Goal: Task Accomplishment & Management: Manage account settings

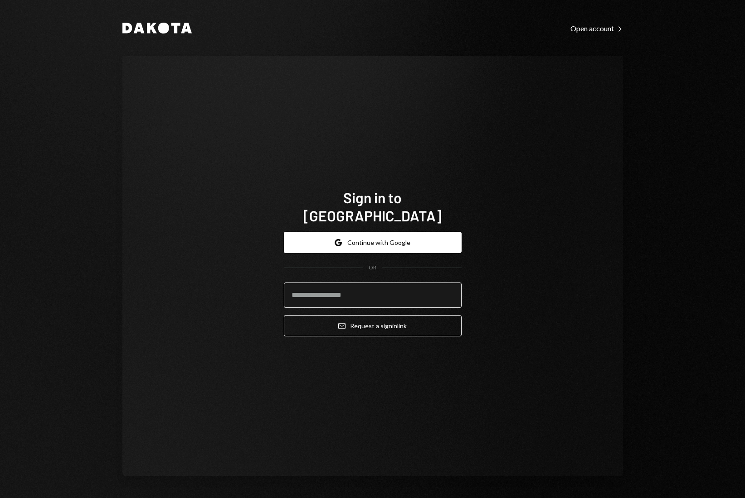
type input "**********"
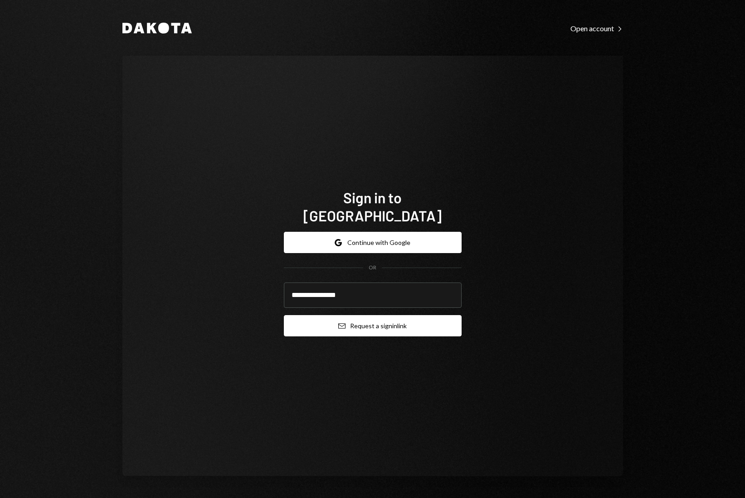
click at [383, 320] on button "Email Request a sign in link" at bounding box center [373, 325] width 178 height 21
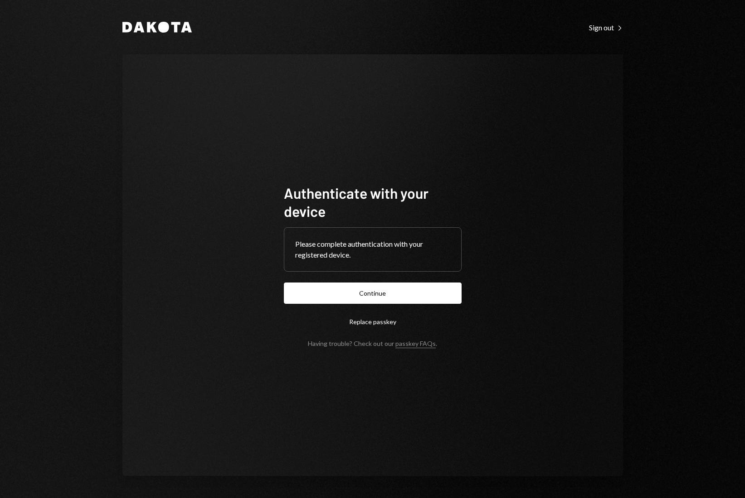
click at [408, 291] on button "Continue" at bounding box center [373, 293] width 178 height 21
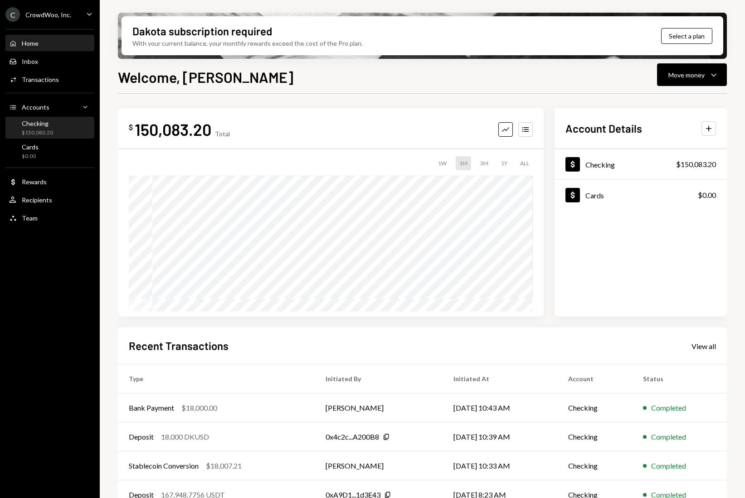
click at [42, 128] on div "Checking $150,083.20" at bounding box center [37, 128] width 31 height 17
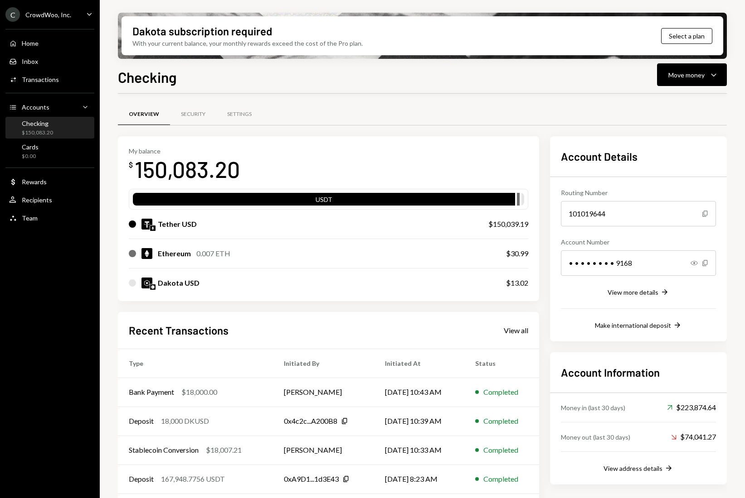
scroll to position [32, 0]
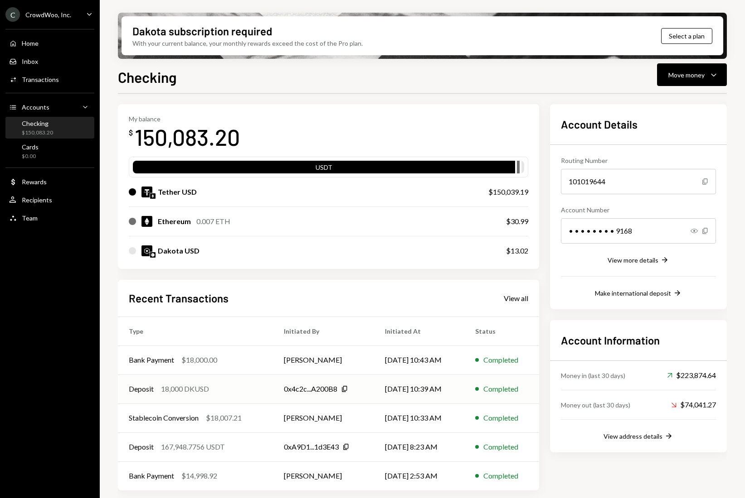
click at [259, 385] on div "Deposit 18,000 DKUSD" at bounding box center [195, 389] width 133 height 11
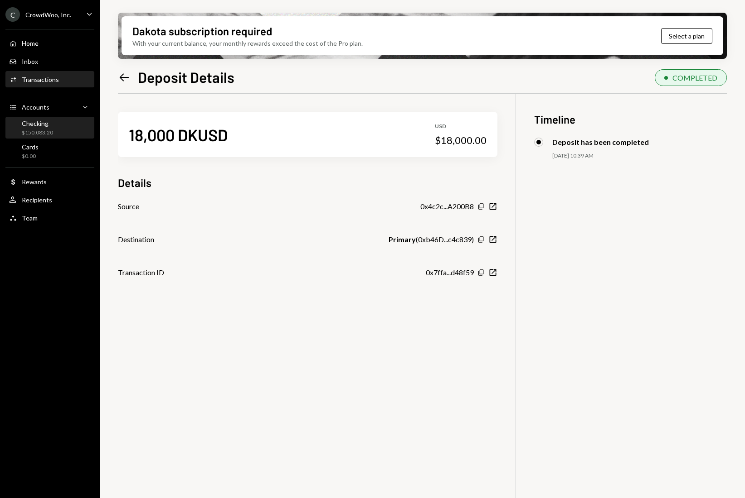
click at [42, 126] on div "Checking" at bounding box center [37, 124] width 31 height 8
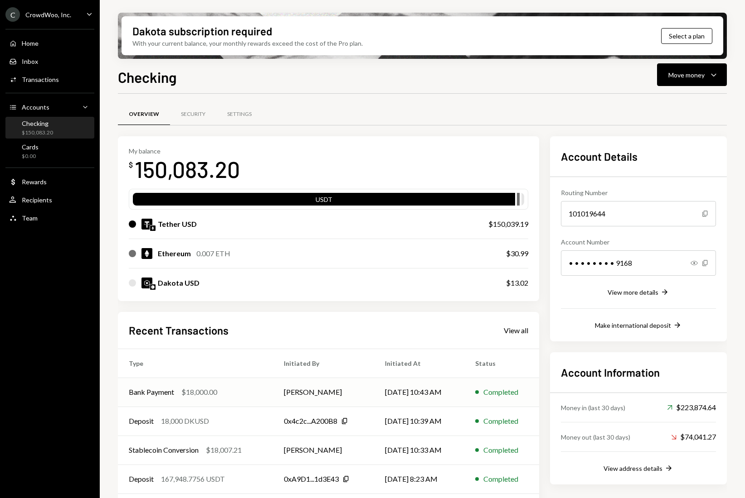
click at [229, 394] on div "Bank Payment $18,000.00" at bounding box center [195, 392] width 133 height 11
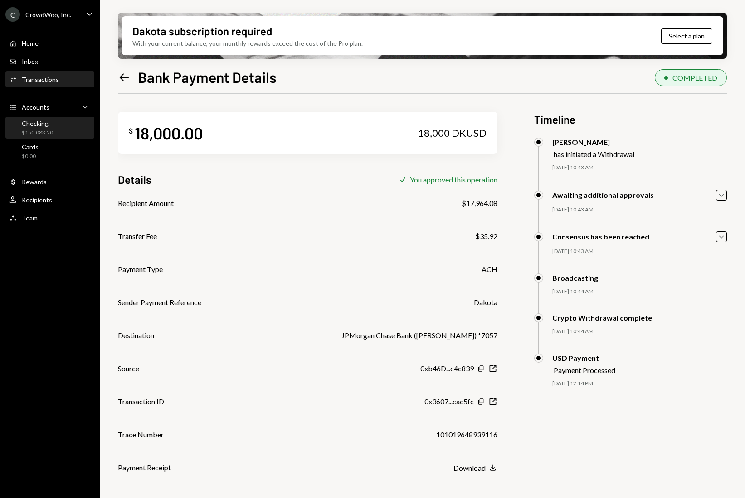
click at [42, 130] on div "$150,083.20" at bounding box center [37, 133] width 31 height 8
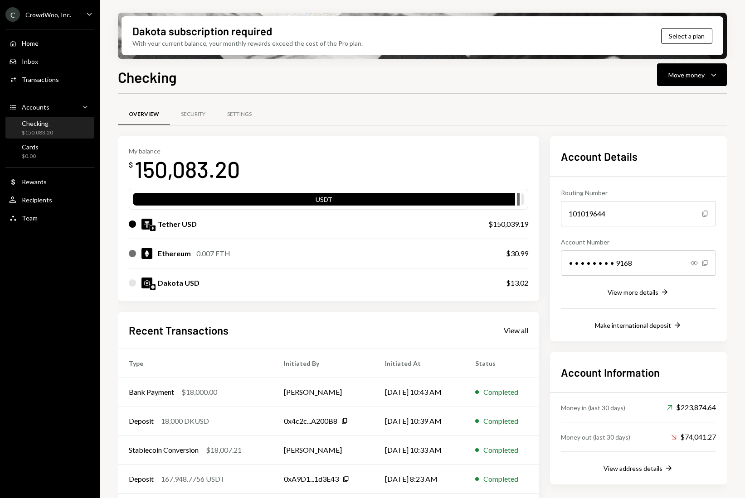
click at [578, 110] on div "Overview Security Settings" at bounding box center [422, 114] width 609 height 23
click at [667, 77] on button "Move money Caret Down" at bounding box center [692, 74] width 70 height 23
click at [662, 98] on div "Send" at bounding box center [684, 102] width 66 height 10
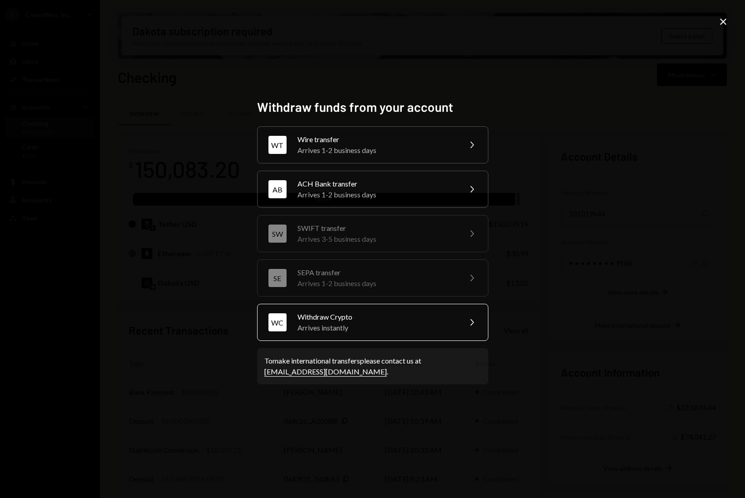
click at [360, 314] on div "Withdraw Crypto" at bounding box center [376, 317] width 158 height 11
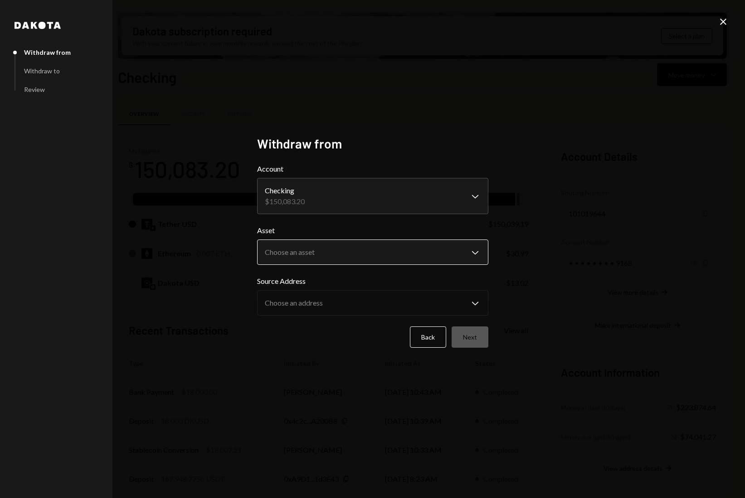
click at [365, 257] on body "C CrowdWoo, Inc. Caret Down Home Home Inbox Inbox Activities Transactions Accou…" at bounding box center [372, 249] width 745 height 498
drag, startPoint x: 428, startPoint y: 334, endPoint x: 709, endPoint y: 30, distance: 414.0
click at [429, 334] on button "Back" at bounding box center [428, 337] width 36 height 21
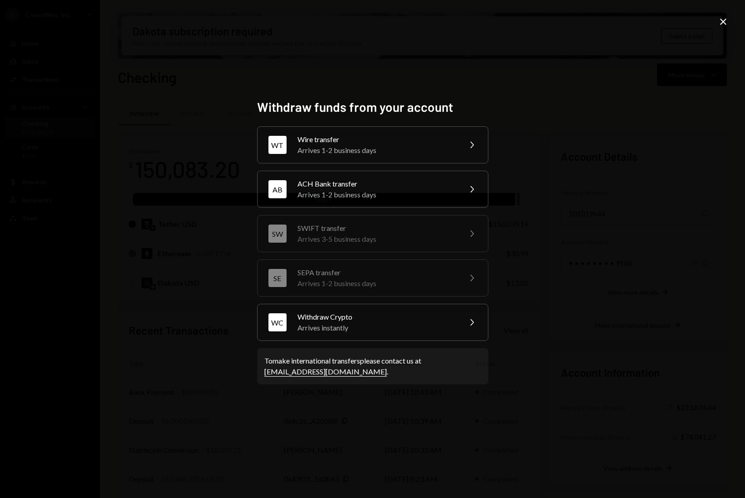
click at [727, 20] on icon "Close" at bounding box center [722, 21] width 11 height 11
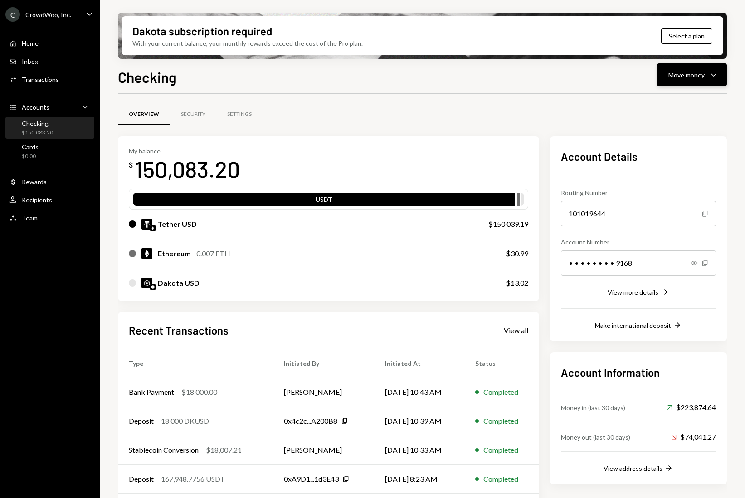
drag, startPoint x: 688, startPoint y: 91, endPoint x: 687, endPoint y: 73, distance: 17.8
click at [688, 88] on div "Checking Move money Caret Down Overview Security Settings My balance $ 150,083.…" at bounding box center [422, 309] width 609 height 486
click at [687, 73] on div "Move money" at bounding box center [686, 75] width 36 height 10
click at [667, 103] on div "Send" at bounding box center [684, 102] width 66 height 10
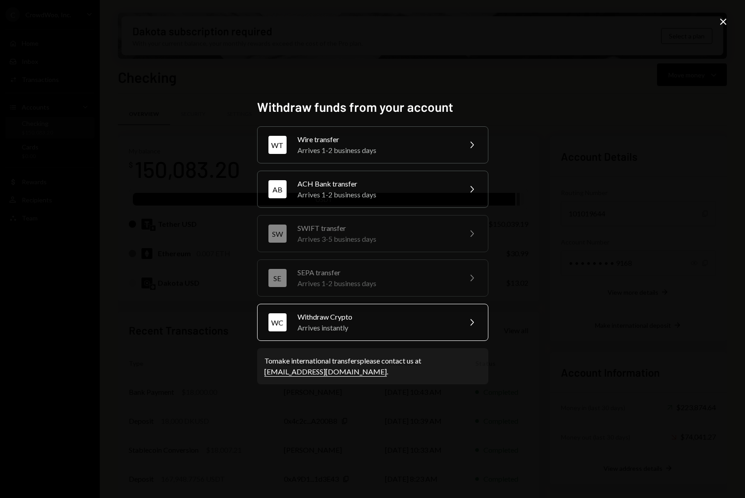
click at [343, 326] on div "Arrives instantly" at bounding box center [376, 328] width 158 height 11
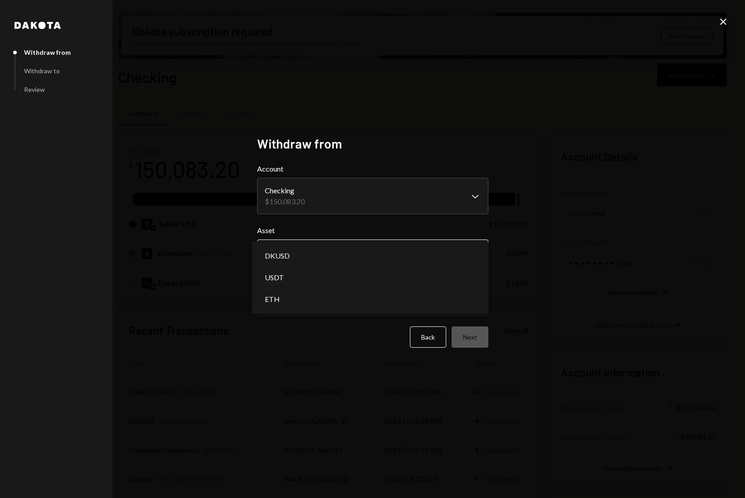
click at [338, 260] on body "C CrowdWoo, Inc. Caret Down Home Home Inbox Inbox Activities Transactions Accou…" at bounding box center [372, 249] width 745 height 498
select select "****"
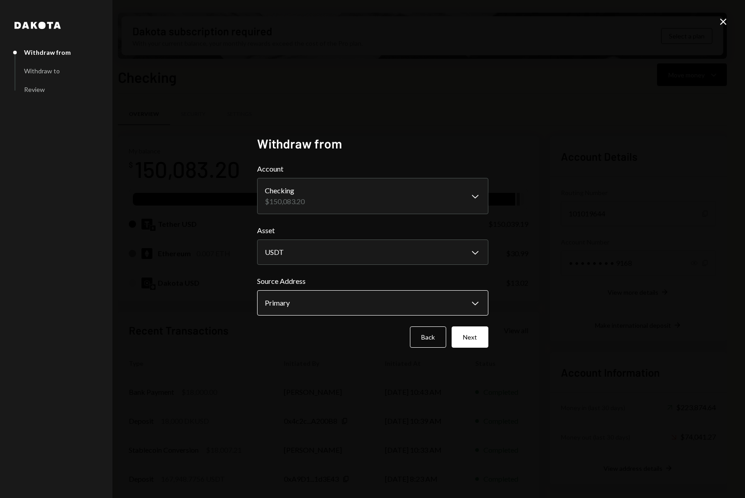
click at [329, 310] on body "C CrowdWoo, Inc. Caret Down Home Home Inbox Inbox Activities Transactions Accou…" at bounding box center [372, 249] width 745 height 498
click at [467, 338] on button "Next" at bounding box center [469, 337] width 37 height 21
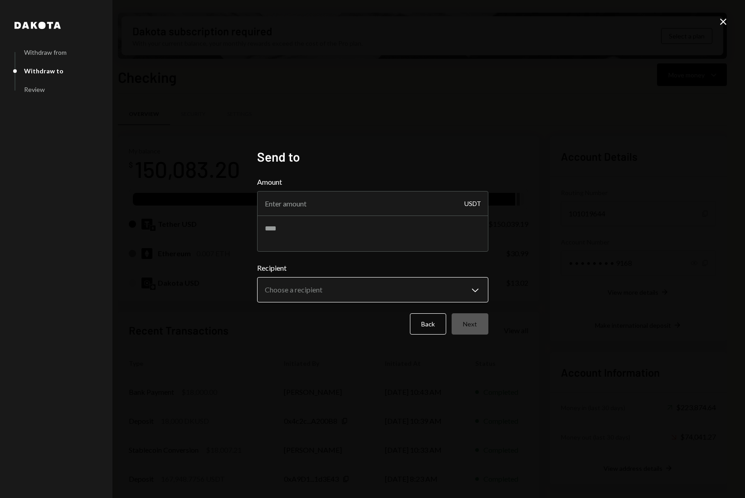
click at [432, 292] on body "C CrowdWoo, Inc. Caret Down Home Home Inbox Inbox Activities Transactions Accou…" at bounding box center [372, 249] width 745 height 498
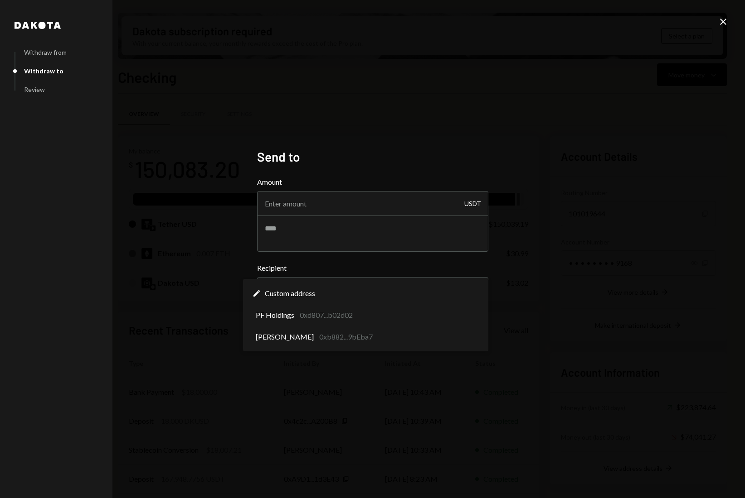
click at [434, 376] on div "**********" at bounding box center [372, 249] width 745 height 498
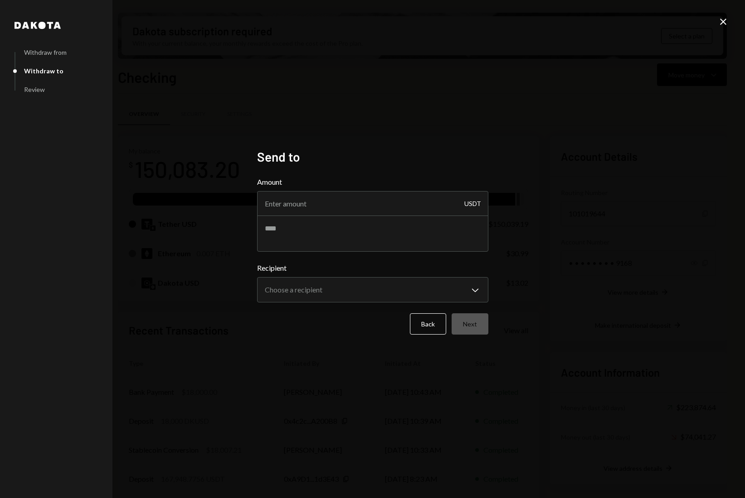
click at [725, 24] on icon at bounding box center [723, 22] width 6 height 6
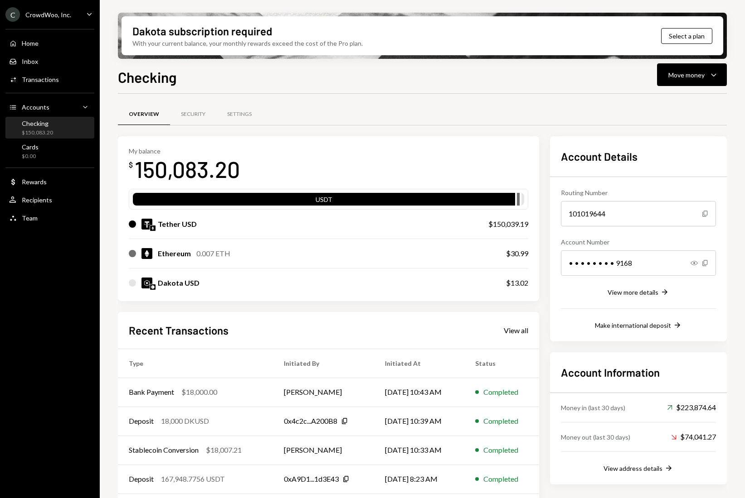
drag, startPoint x: 523, startPoint y: 132, endPoint x: 371, endPoint y: 118, distance: 153.4
click at [522, 131] on div "Overview Security Settings" at bounding box center [422, 120] width 609 height 34
click at [25, 198] on div "Recipients" at bounding box center [37, 200] width 30 height 8
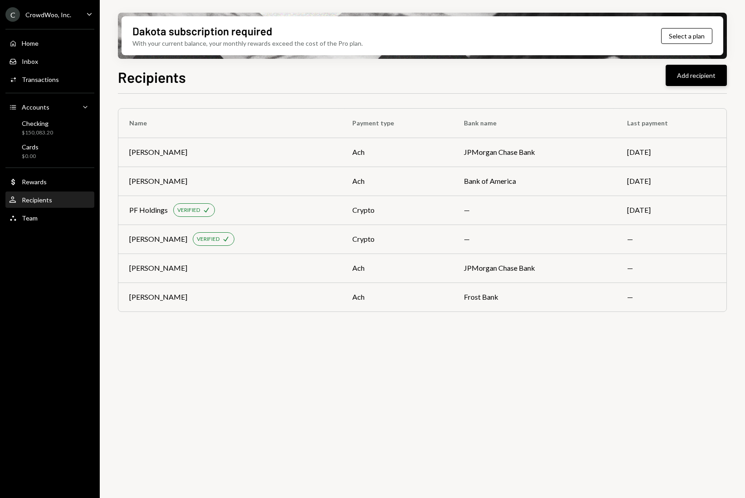
click at [691, 76] on button "Add recipient" at bounding box center [695, 75] width 61 height 21
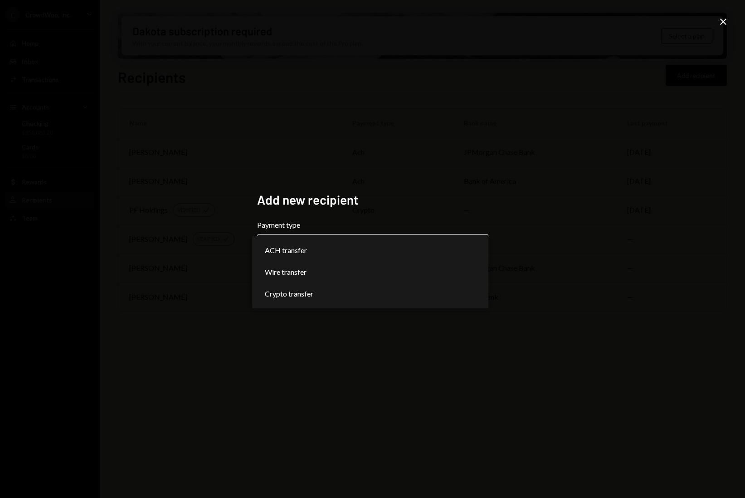
click at [294, 242] on body "**********" at bounding box center [372, 249] width 745 height 498
select select "******"
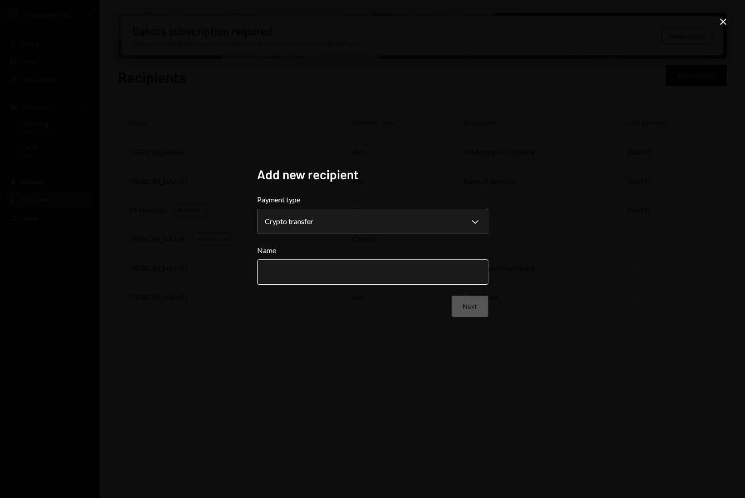
click at [299, 271] on input "Name" at bounding box center [372, 272] width 231 height 25
type input "*********"
click at [729, 23] on div "**********" at bounding box center [372, 249] width 745 height 498
click at [725, 23] on icon "Close" at bounding box center [722, 21] width 11 height 11
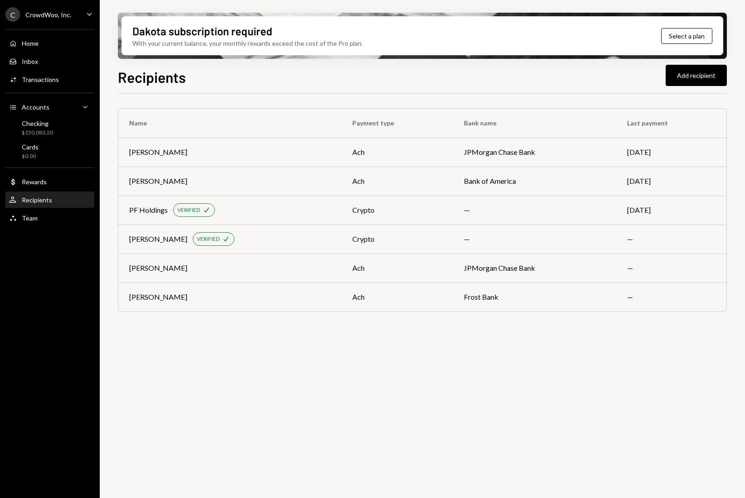
click at [46, 197] on div "Recipients" at bounding box center [37, 200] width 30 height 8
click at [138, 229] on td "[PERSON_NAME] VERIFIED Check" at bounding box center [229, 239] width 223 height 29
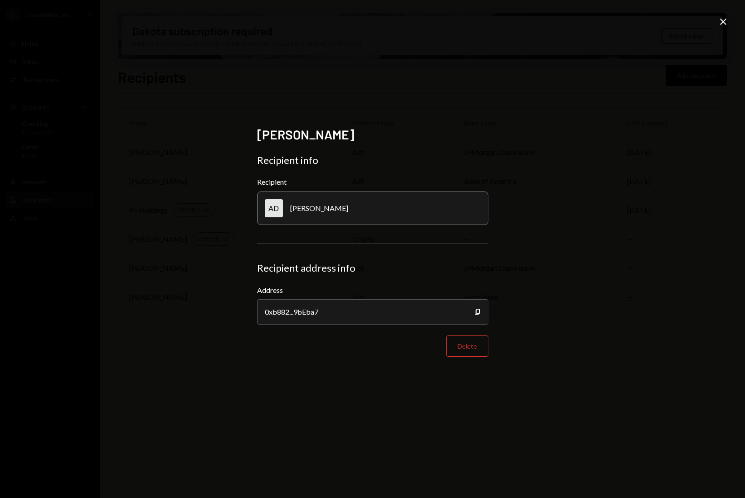
click at [353, 212] on div "AD [PERSON_NAME]" at bounding box center [372, 209] width 231 height 34
click at [728, 20] on div "[PERSON_NAME] Recipient info Recipient AD [PERSON_NAME] Recipient address info …" at bounding box center [372, 249] width 745 height 498
click at [720, 19] on icon at bounding box center [723, 22] width 6 height 6
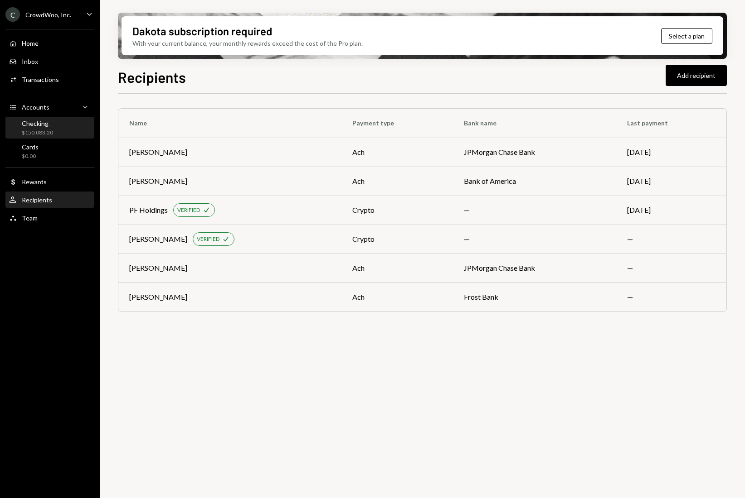
click at [40, 130] on div "$150,083.20" at bounding box center [37, 133] width 31 height 8
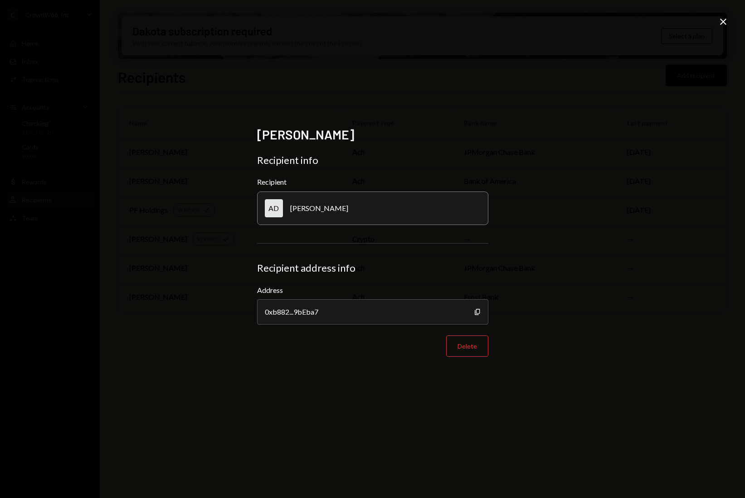
click at [305, 211] on div "[PERSON_NAME]" at bounding box center [319, 208] width 58 height 9
click at [726, 21] on icon "Close" at bounding box center [722, 21] width 11 height 11
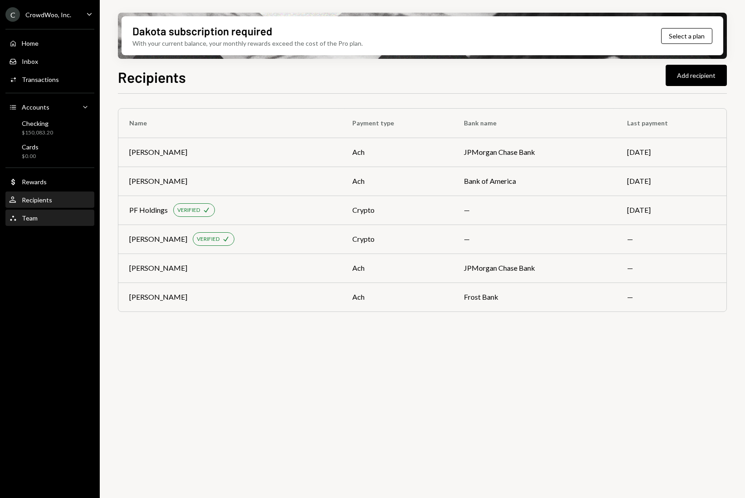
click at [37, 216] on div "Team Team" at bounding box center [50, 218] width 82 height 8
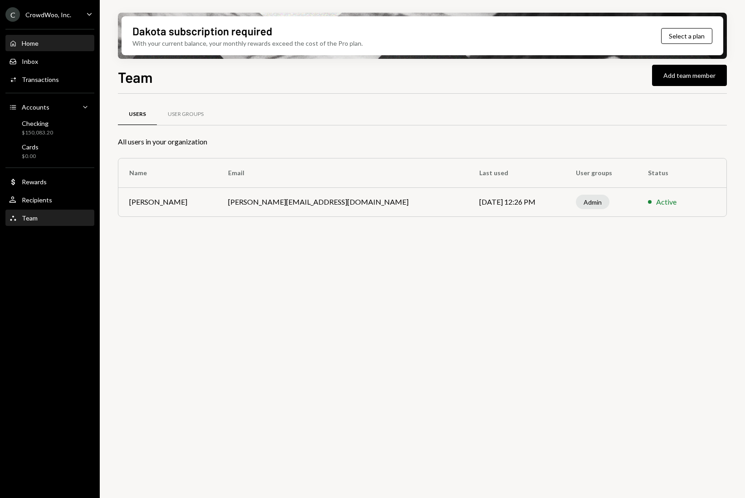
click at [45, 43] on div "Home Home" at bounding box center [50, 43] width 82 height 8
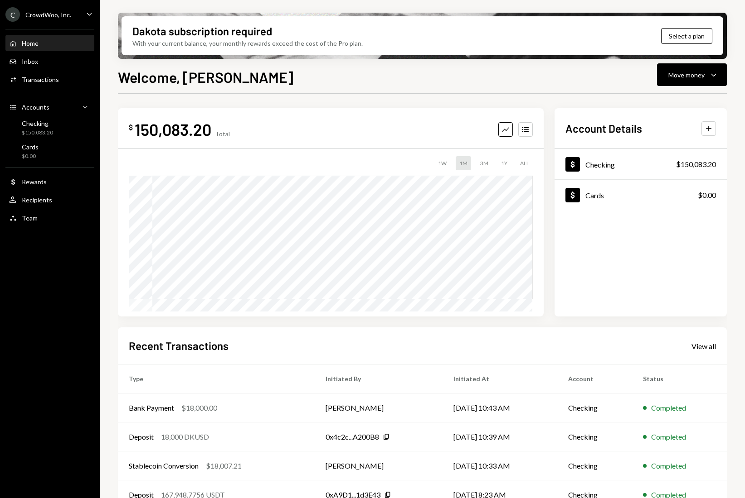
click at [83, 16] on div "C CrowdWoo, Inc. Caret Down" at bounding box center [50, 14] width 100 height 15
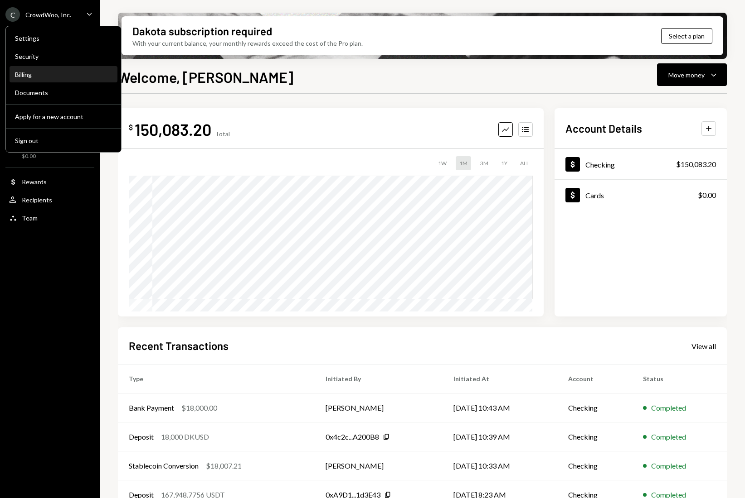
click at [60, 75] on div "Billing" at bounding box center [63, 75] width 97 height 8
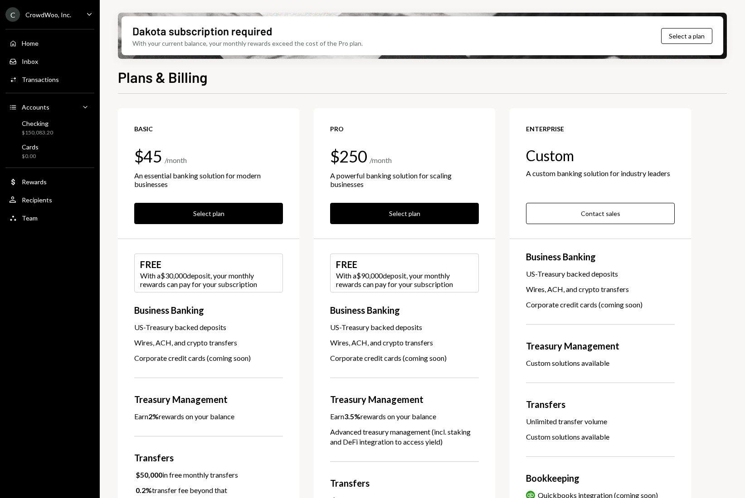
click at [89, 17] on icon "Caret Down" at bounding box center [89, 14] width 10 height 10
drag, startPoint x: 60, startPoint y: 235, endPoint x: 48, endPoint y: 208, distance: 29.8
click at [60, 234] on div "C CrowdWoo, Inc. Caret Down Home Home Inbox Inbox Activities Transactions Accou…" at bounding box center [50, 249] width 100 height 498
click at [43, 197] on div "Recipients" at bounding box center [37, 200] width 30 height 8
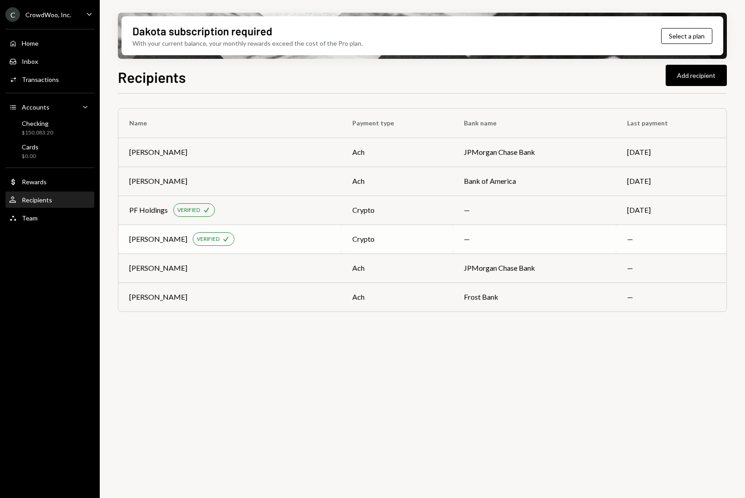
click at [197, 237] on div "VERIFIED" at bounding box center [208, 240] width 23 height 8
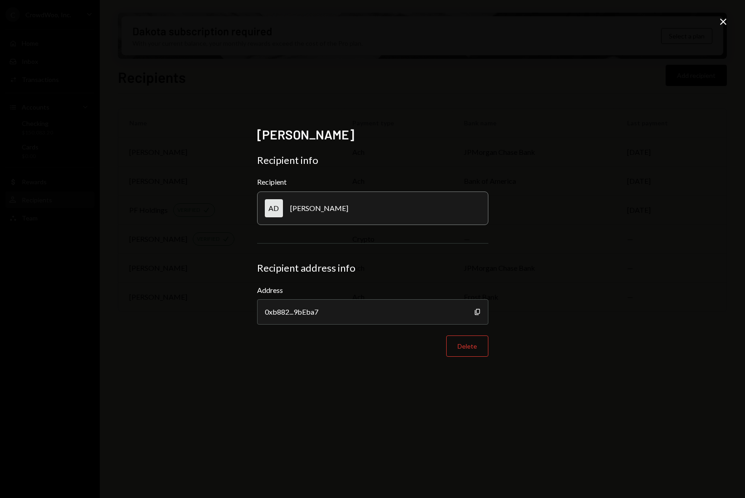
click at [327, 212] on div "AD [PERSON_NAME]" at bounding box center [372, 209] width 231 height 34
click at [327, 211] on div "AD [PERSON_NAME]" at bounding box center [372, 209] width 231 height 34
click at [362, 270] on div "Recipient address info" at bounding box center [372, 268] width 231 height 13
click at [721, 20] on icon at bounding box center [723, 22] width 6 height 6
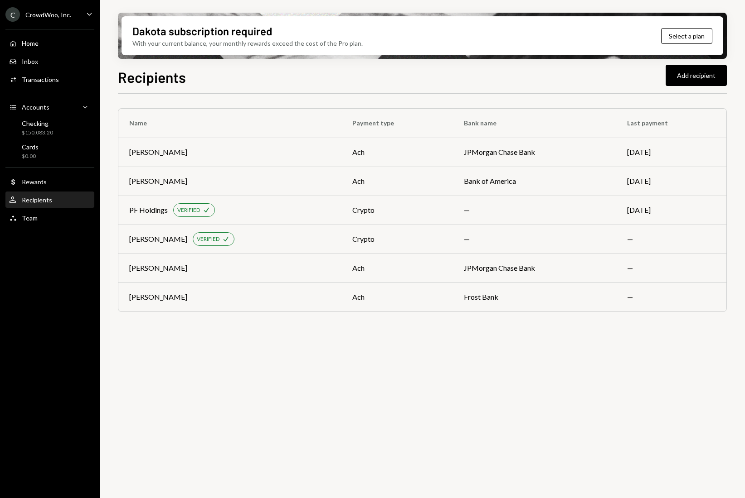
drag, startPoint x: 208, startPoint y: 128, endPoint x: 222, endPoint y: 126, distance: 13.7
click at [208, 128] on th "Name" at bounding box center [229, 123] width 223 height 29
click at [56, 111] on div "Accounts Accounts Caret Down" at bounding box center [50, 107] width 82 height 10
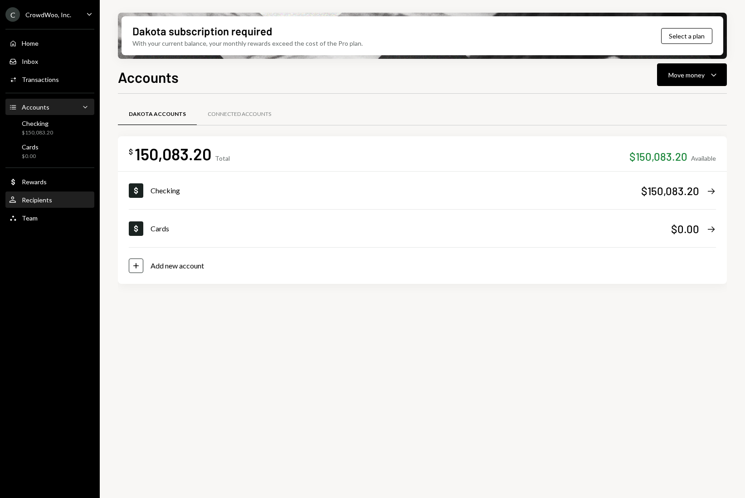
click at [42, 198] on div "Recipients" at bounding box center [37, 200] width 30 height 8
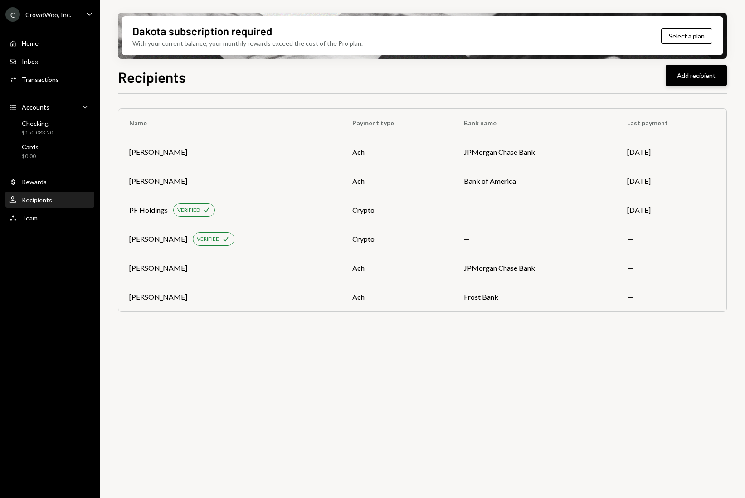
click at [697, 80] on button "Add recipient" at bounding box center [695, 75] width 61 height 21
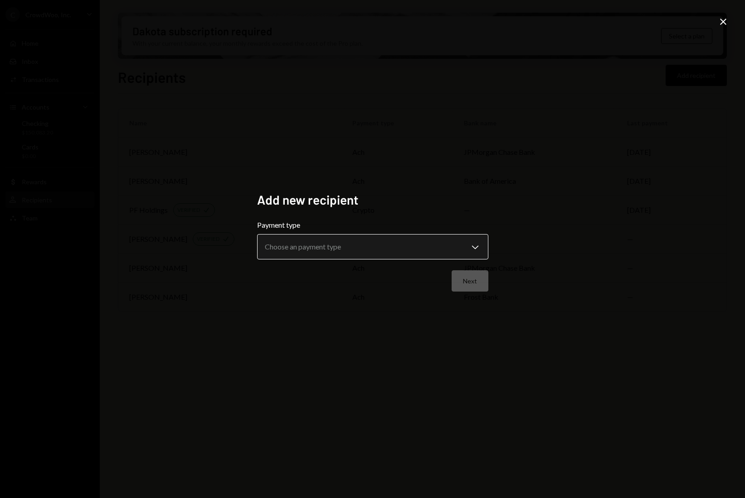
click at [314, 250] on body "**********" at bounding box center [372, 249] width 745 height 498
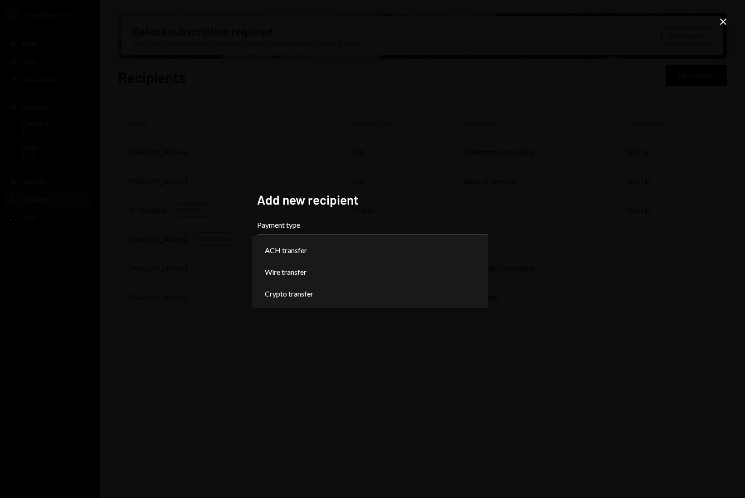
select select "******"
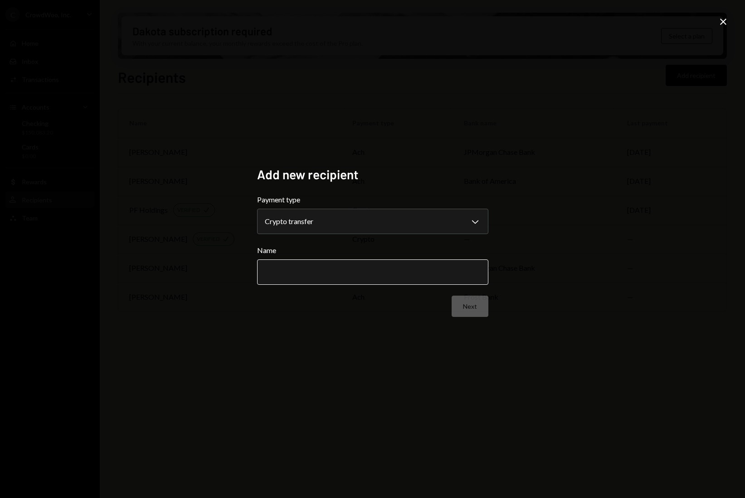
click at [396, 277] on input "Name" at bounding box center [372, 272] width 231 height 25
type input "*********"
click at [464, 305] on button "Next" at bounding box center [469, 306] width 37 height 21
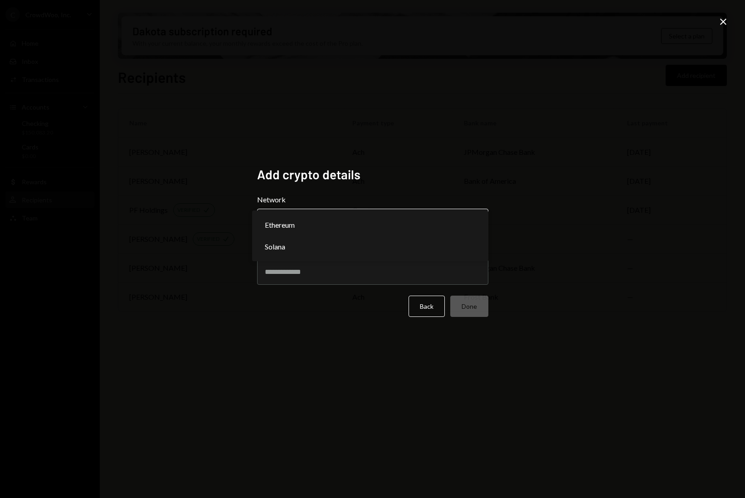
click at [406, 226] on body "C CrowdWoo, Inc. Caret Down Home Home Inbox Inbox Activities Transactions Accou…" at bounding box center [372, 249] width 745 height 498
select select "**********"
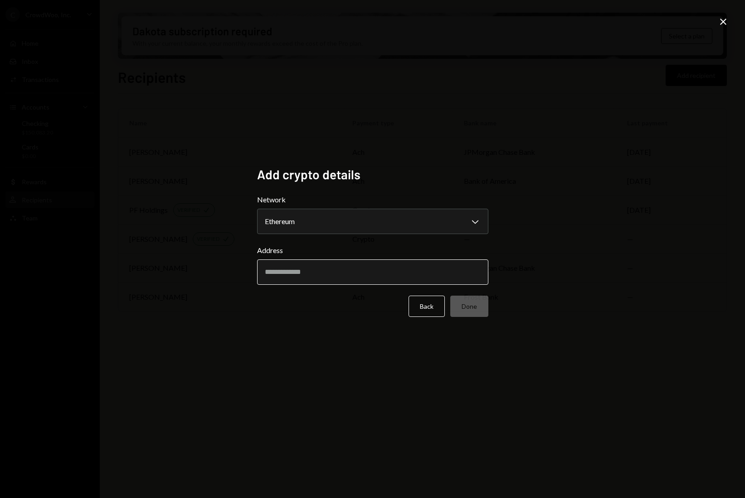
click at [317, 272] on input "Address" at bounding box center [372, 272] width 231 height 25
click at [379, 275] on input "Address" at bounding box center [372, 272] width 231 height 25
paste input "**********"
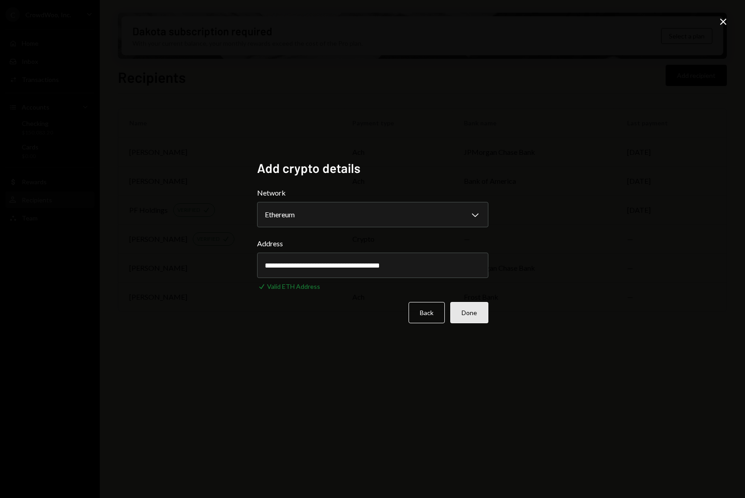
type input "**********"
click at [461, 316] on button "Done" at bounding box center [469, 312] width 38 height 21
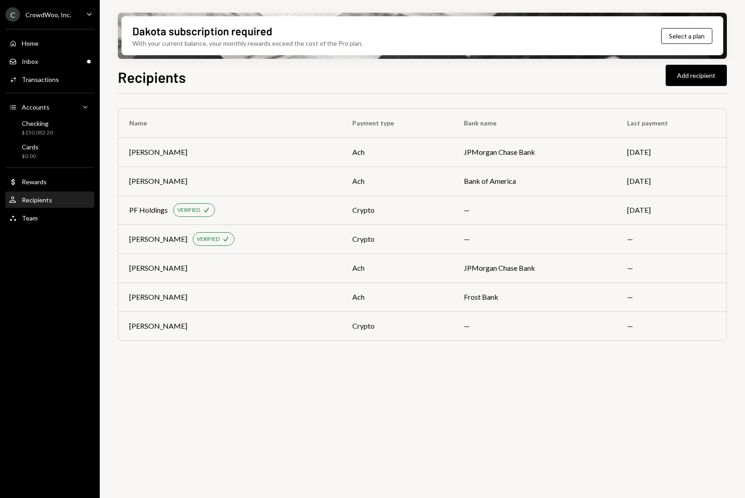
click at [386, 394] on div "Name Payment type Bank name Last payment Aaron Du ach JPMorgan Chase Bank Aug 1…" at bounding box center [422, 301] width 609 height 415
click at [479, 88] on div "Recipients Add recipient Name Payment type Bank name Last payment Aaron Du ach …" at bounding box center [422, 309] width 609 height 486
click at [197, 324] on div "VERIFIED" at bounding box center [208, 327] width 23 height 8
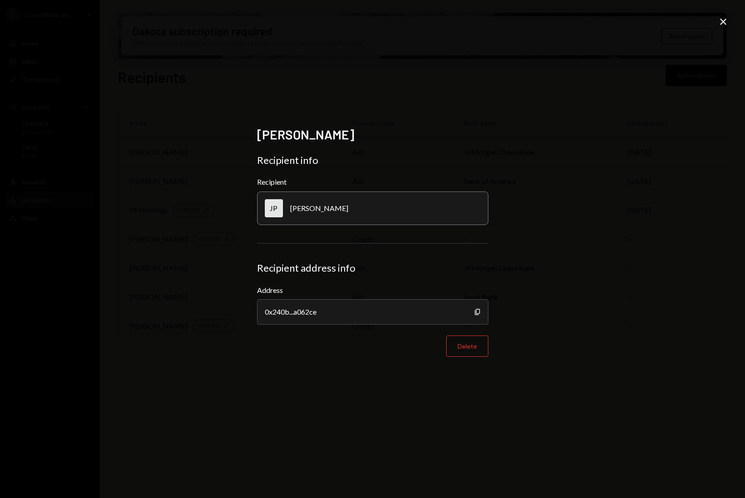
click at [727, 27] on icon "Close" at bounding box center [722, 21] width 11 height 11
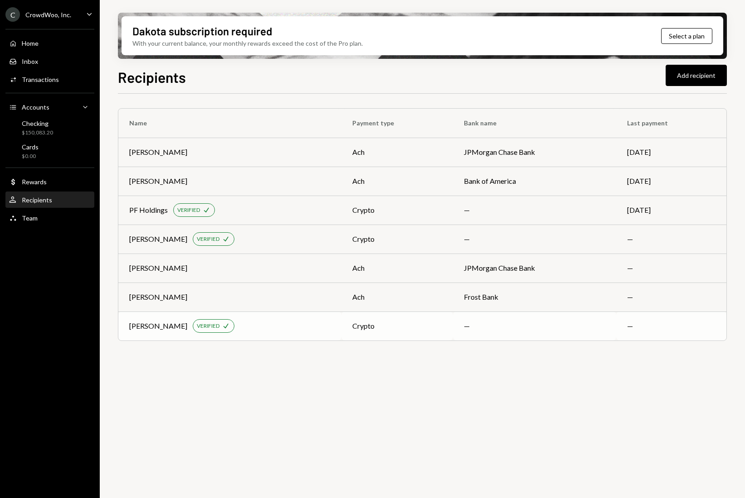
click at [365, 329] on div "crypto" at bounding box center [397, 326] width 90 height 11
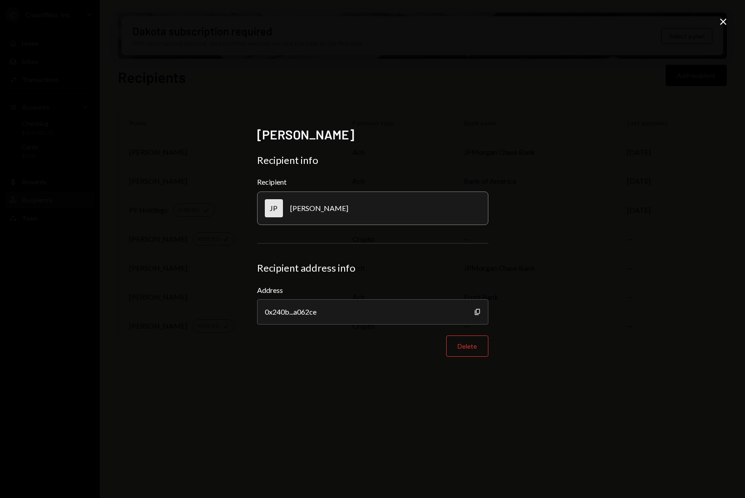
click at [721, 18] on icon "Close" at bounding box center [722, 21] width 11 height 11
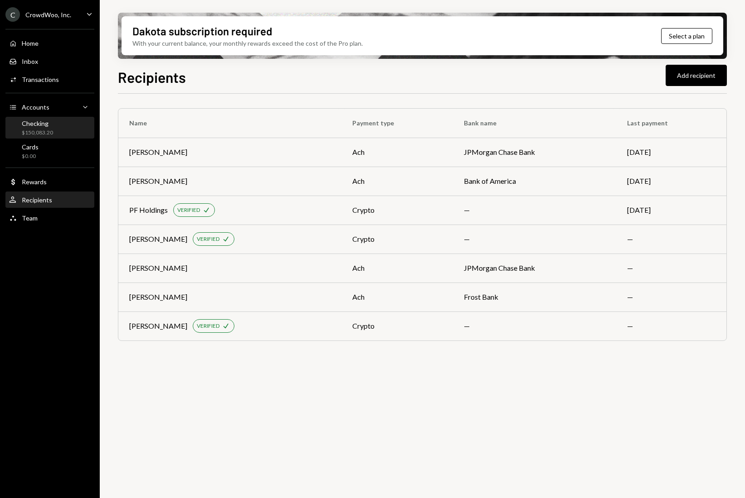
click at [29, 117] on div "Home Home Inbox Inbox Activities Transactions Accounts Accounts Caret Down Chec…" at bounding box center [50, 126] width 100 height 204
click at [29, 121] on div "Checking" at bounding box center [37, 124] width 31 height 8
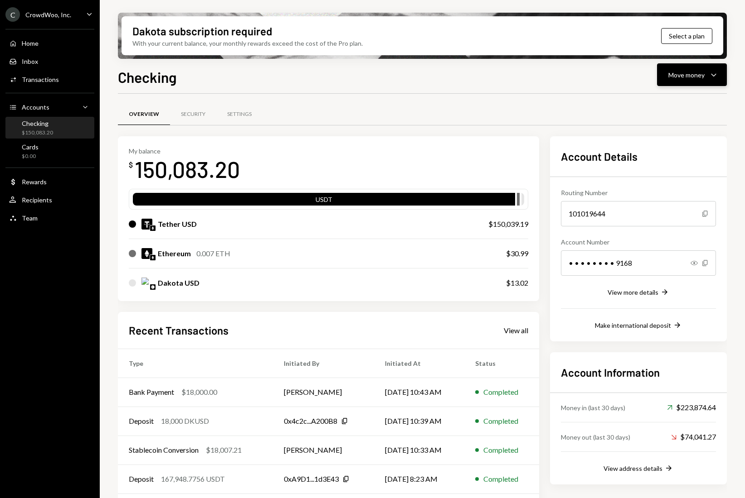
click at [671, 75] on div "Move money" at bounding box center [686, 75] width 36 height 10
click at [655, 102] on div "Send" at bounding box center [684, 102] width 66 height 10
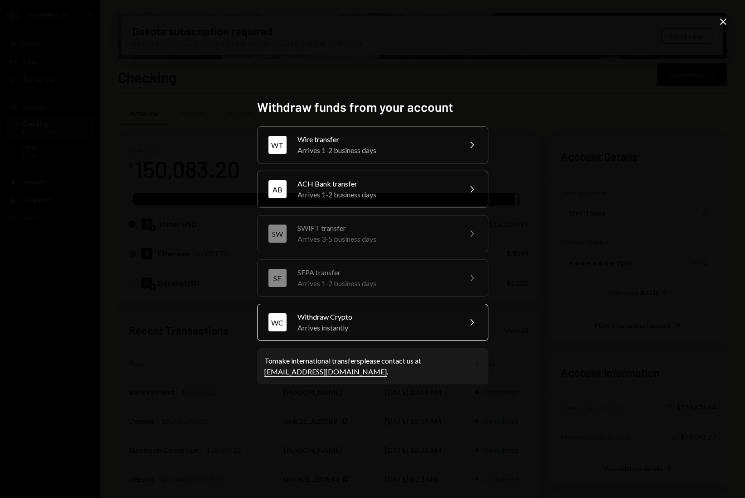
click at [335, 324] on div "Arrives instantly" at bounding box center [376, 328] width 158 height 11
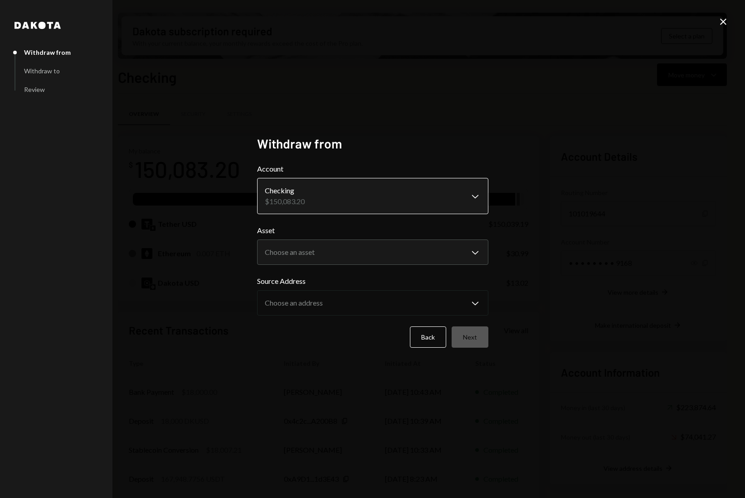
click at [320, 190] on body "C CrowdWoo, Inc. Caret Down Home Home Inbox Inbox Activities Transactions Accou…" at bounding box center [372, 249] width 745 height 498
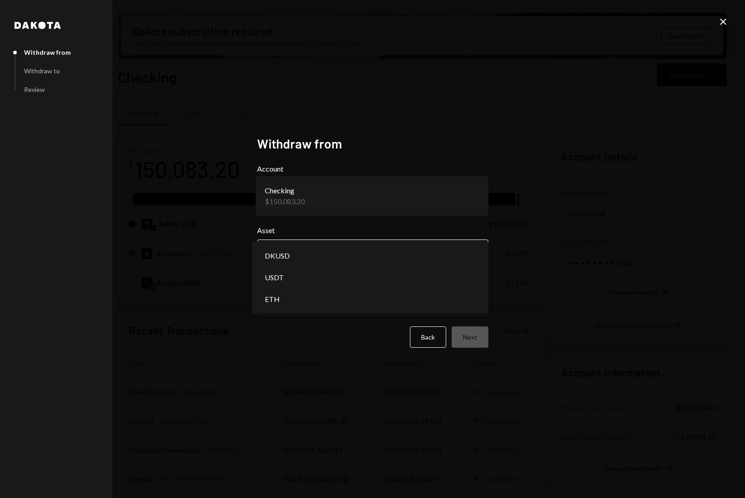
click at [312, 252] on body "C CrowdWoo, Inc. Caret Down Home Home Inbox Inbox Activities Transactions Accou…" at bounding box center [372, 249] width 745 height 498
select select "****"
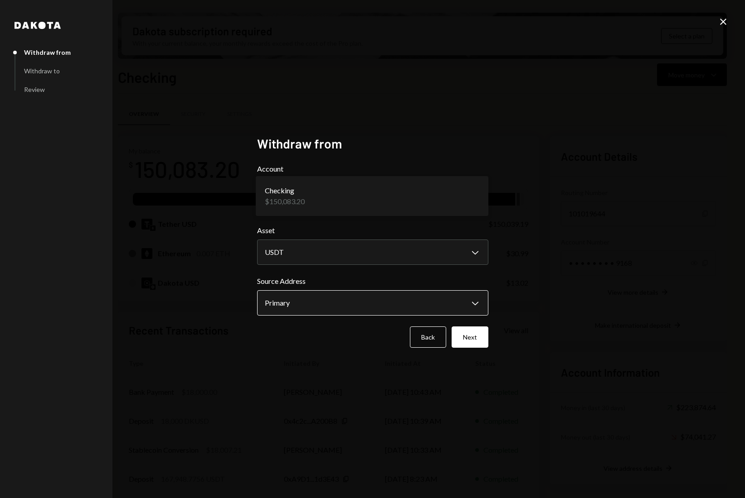
click at [309, 300] on body "C CrowdWoo, Inc. Caret Down Home Home Inbox Inbox Activities Transactions Accou…" at bounding box center [372, 249] width 745 height 498
click at [461, 338] on button "Next" at bounding box center [469, 337] width 37 height 21
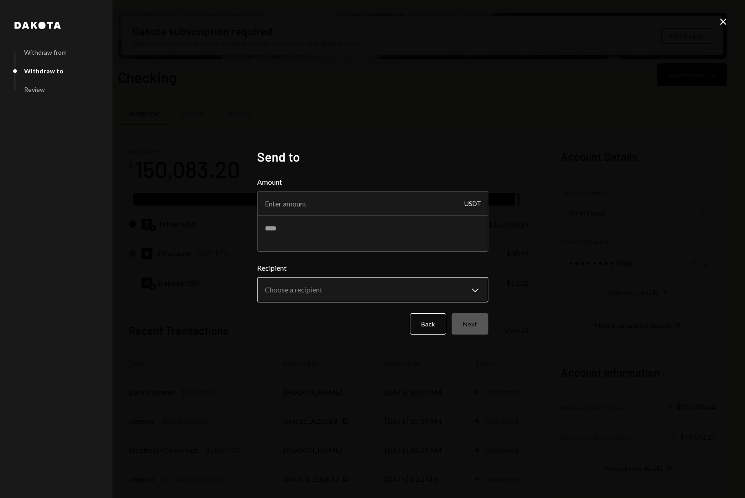
click at [350, 294] on body "C CrowdWoo, Inc. Caret Down Home Home Inbox Inbox Activities Transactions Accou…" at bounding box center [372, 249] width 745 height 498
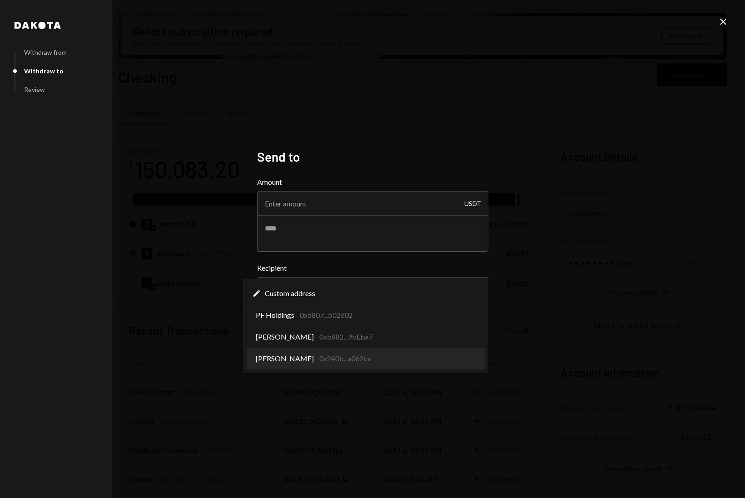
select select "**********"
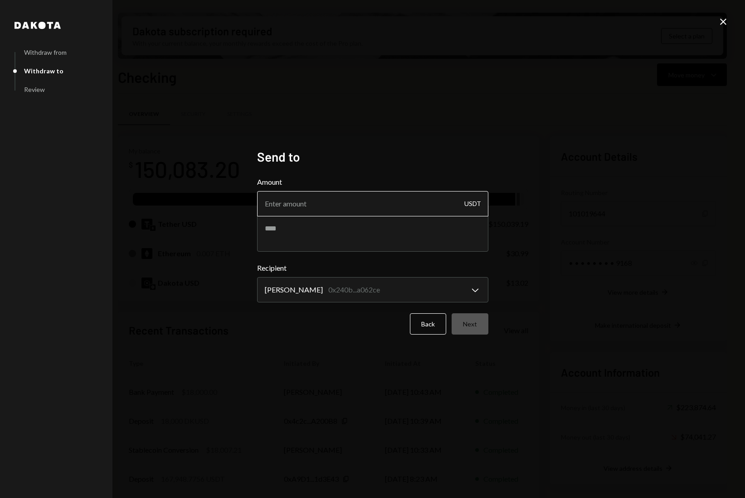
click at [387, 209] on input "Amount" at bounding box center [372, 203] width 231 height 25
click at [425, 328] on button "Back" at bounding box center [428, 324] width 36 height 21
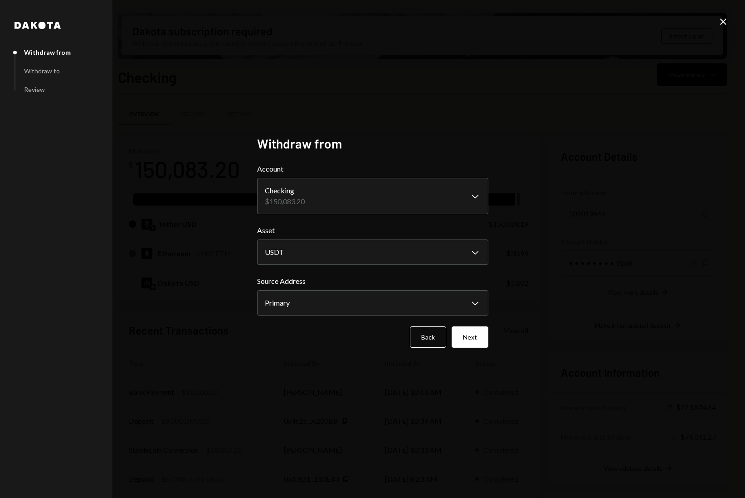
click at [716, 24] on div "**********" at bounding box center [372, 249] width 745 height 498
click at [721, 22] on icon "Close" at bounding box center [722, 21] width 11 height 11
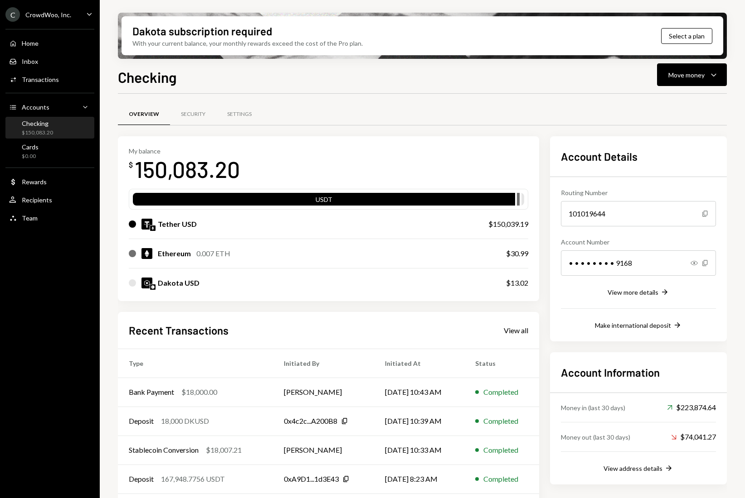
drag, startPoint x: 492, startPoint y: 108, endPoint x: 504, endPoint y: 100, distance: 15.1
click at [492, 108] on div "Overview Security Settings" at bounding box center [422, 114] width 609 height 23
